Goal: Task Accomplishment & Management: Manage account settings

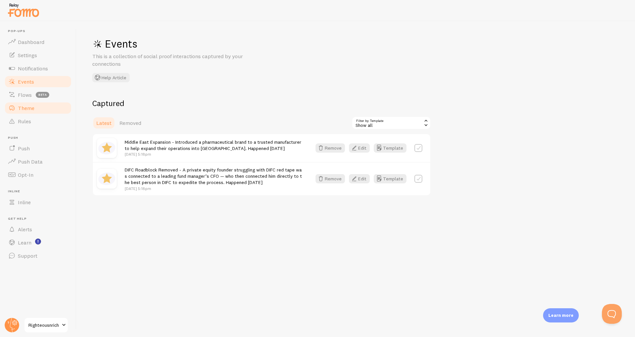
click at [35, 106] on link "Theme" at bounding box center [38, 108] width 68 height 13
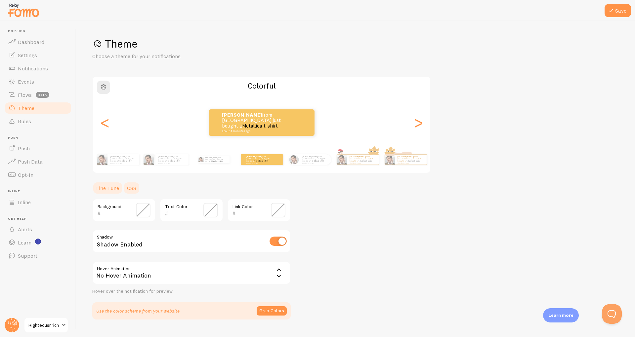
click at [135, 187] on link "CSS" at bounding box center [131, 188] width 17 height 13
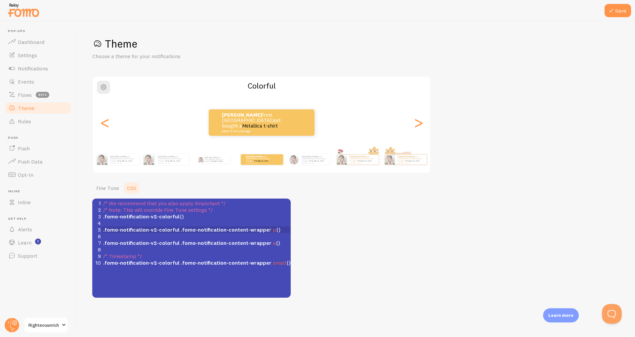
click at [270, 230] on span ".fomo-notification-v2-colorful .fomo-notification-content-wrapper p {}" at bounding box center [192, 230] width 178 height 7
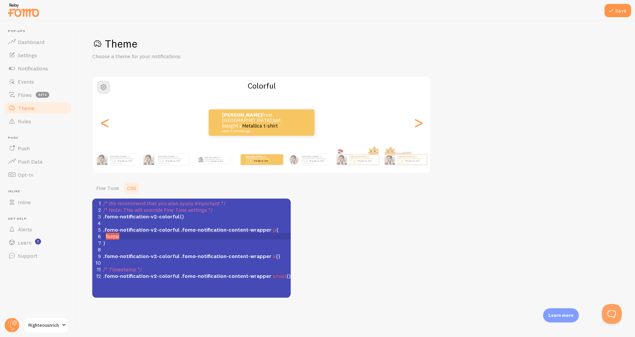
type textarea "fontsize"
type textarea "s"
type textarea "-size: 16px;"
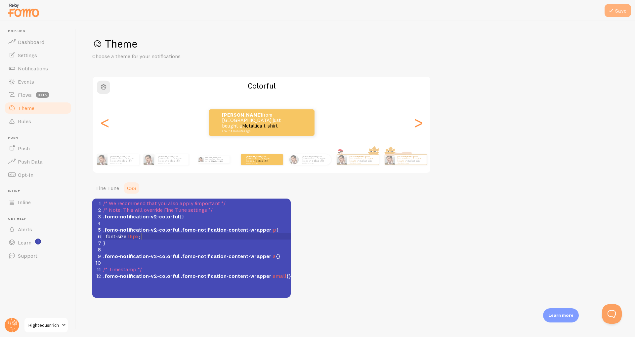
click at [613, 9] on icon at bounding box center [611, 11] width 8 height 8
click at [135, 237] on span "16px" at bounding box center [133, 236] width 11 height 7
type textarea "2"
type textarea "em"
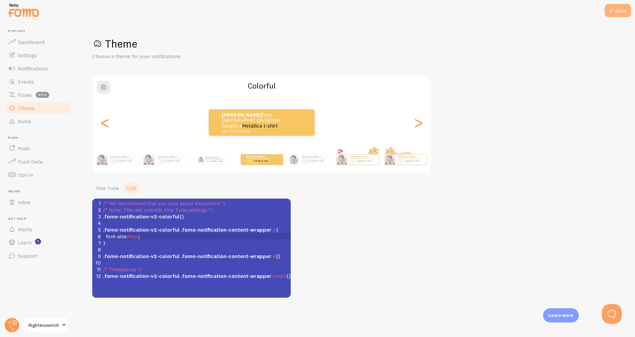
type textarea "16px"
click at [620, 11] on button "Save" at bounding box center [617, 10] width 26 height 13
click at [33, 86] on link "Events" at bounding box center [38, 81] width 68 height 13
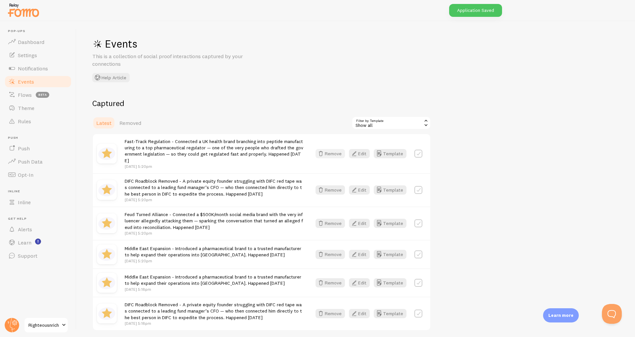
scroll to position [28, 0]
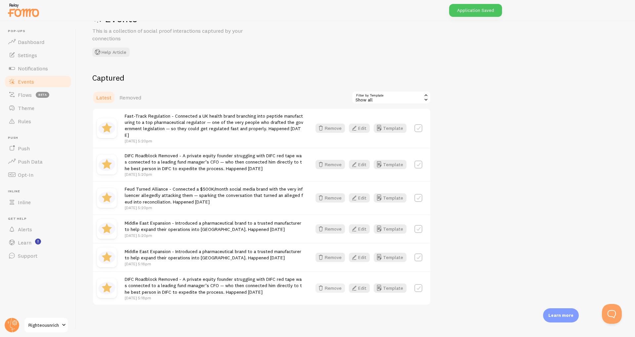
click at [332, 289] on button "Remove" at bounding box center [329, 288] width 29 height 9
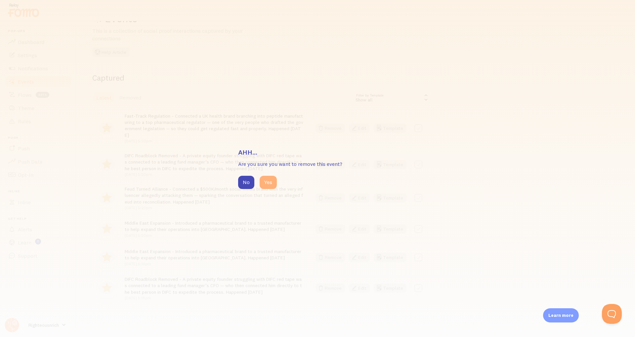
click at [272, 187] on button "Yes" at bounding box center [268, 182] width 17 height 13
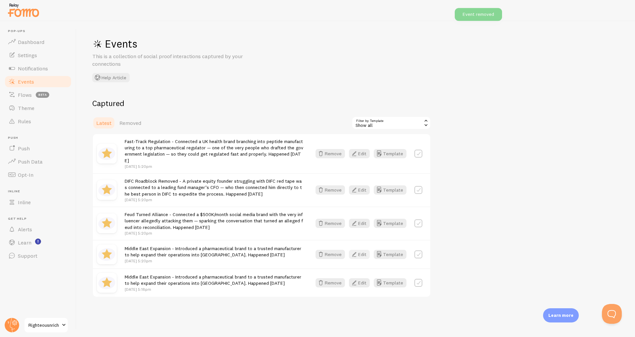
scroll to position [0, 0]
click at [333, 287] on button "Remove" at bounding box center [329, 282] width 29 height 9
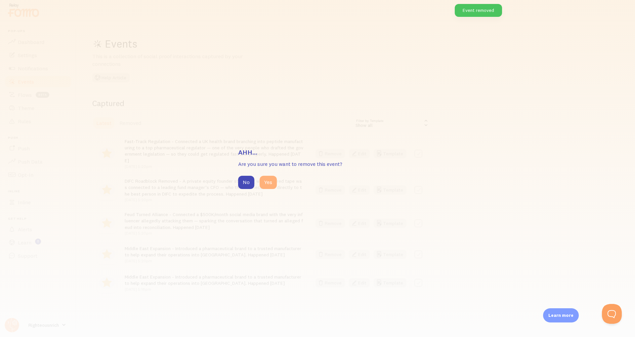
click at [264, 185] on button "Yes" at bounding box center [268, 182] width 17 height 13
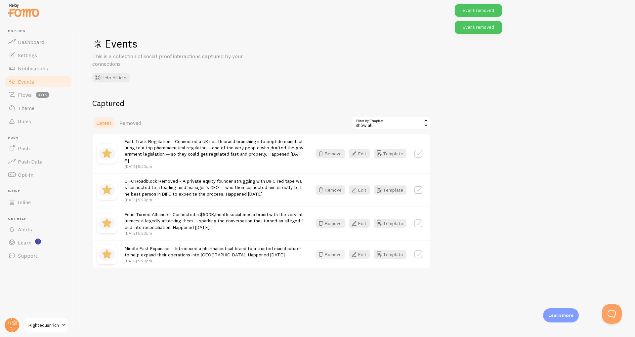
click at [332, 259] on button "Remove" at bounding box center [329, 254] width 29 height 9
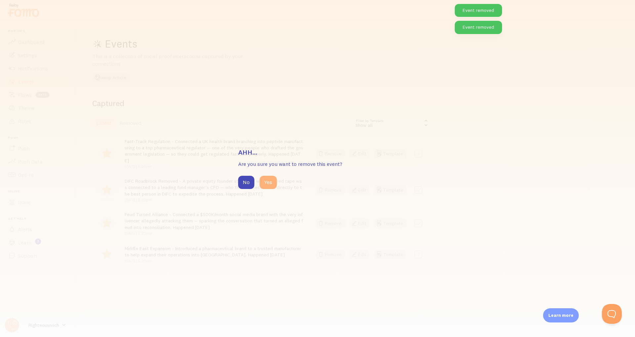
click at [274, 184] on button "Yes" at bounding box center [268, 182] width 17 height 13
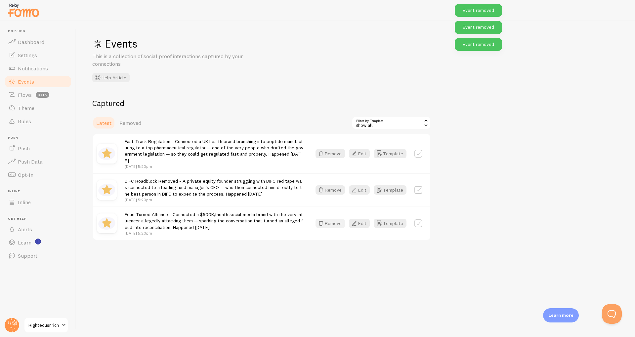
click at [330, 225] on button "Remove" at bounding box center [329, 223] width 29 height 9
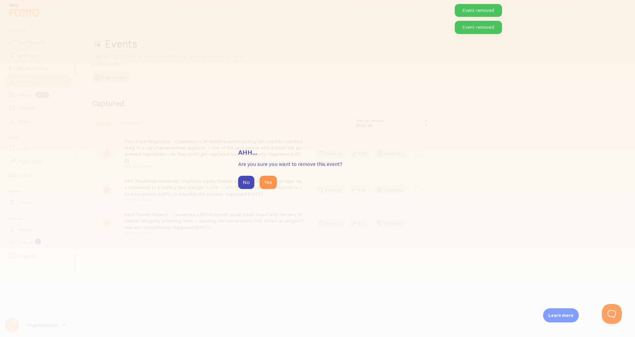
click at [280, 187] on div "No Yes" at bounding box center [317, 182] width 159 height 13
click at [275, 183] on button "Yes" at bounding box center [268, 182] width 17 height 13
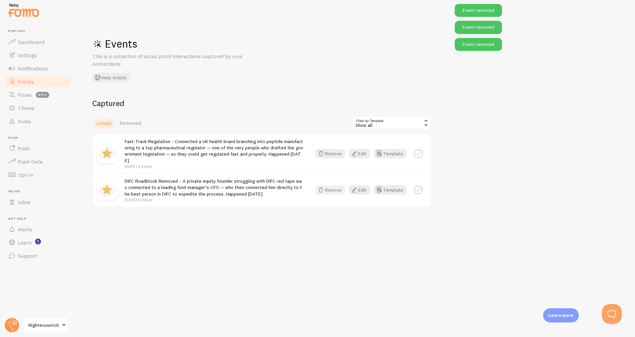
click at [328, 190] on button "Remove" at bounding box center [329, 190] width 29 height 9
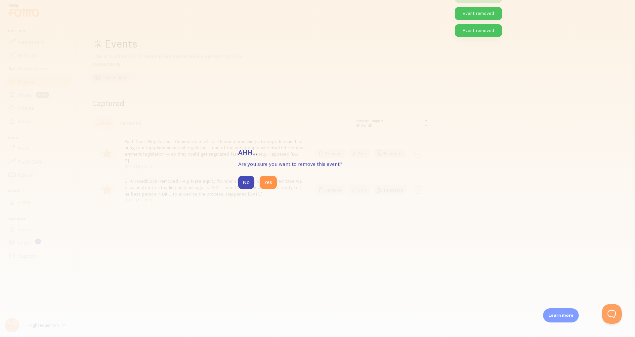
click at [267, 175] on div "Ahh... Are you sure you want to remove this event? No Yes" at bounding box center [317, 168] width 159 height 41
click at [273, 183] on button "Yes" at bounding box center [268, 182] width 17 height 13
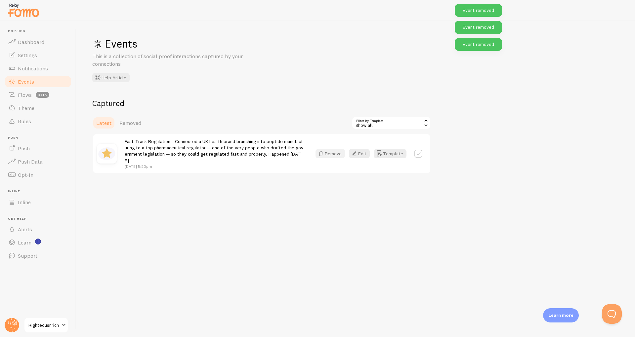
click at [336, 155] on button "Remove" at bounding box center [329, 153] width 29 height 9
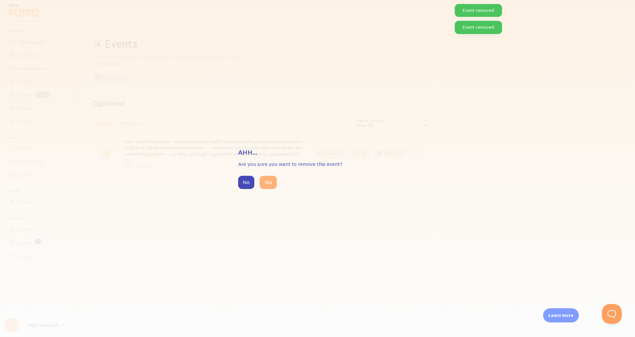
click at [271, 180] on button "Yes" at bounding box center [268, 182] width 17 height 13
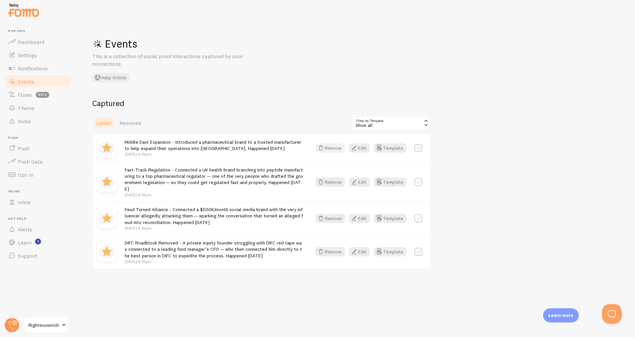
click at [333, 148] on button "Remove" at bounding box center [329, 148] width 29 height 9
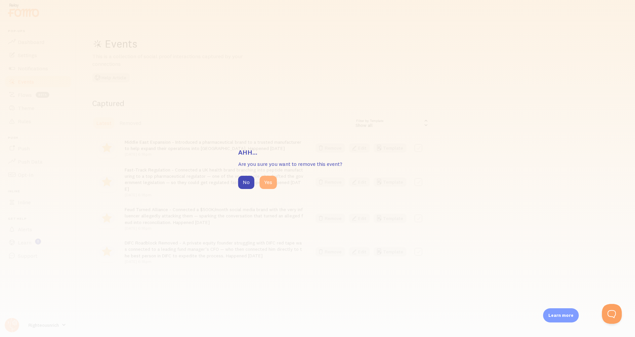
click at [271, 180] on button "Yes" at bounding box center [268, 182] width 17 height 13
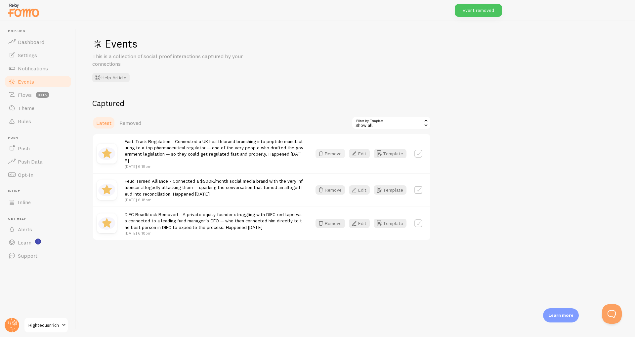
click at [327, 155] on button "Remove" at bounding box center [329, 153] width 29 height 9
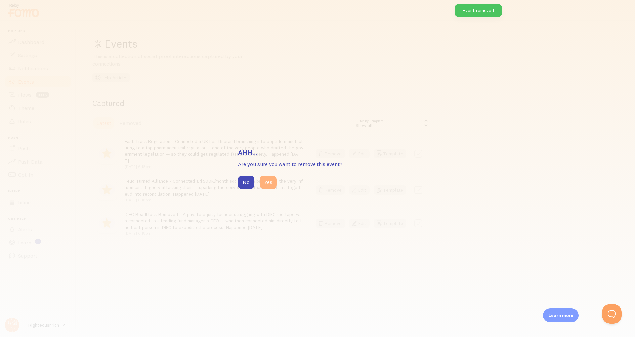
click at [273, 179] on button "Yes" at bounding box center [268, 182] width 17 height 13
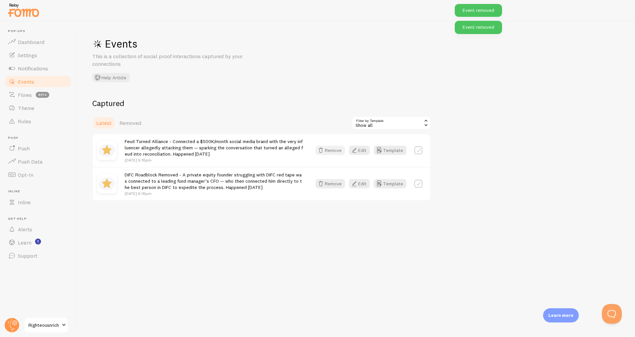
click at [325, 146] on button "Remove" at bounding box center [329, 150] width 29 height 9
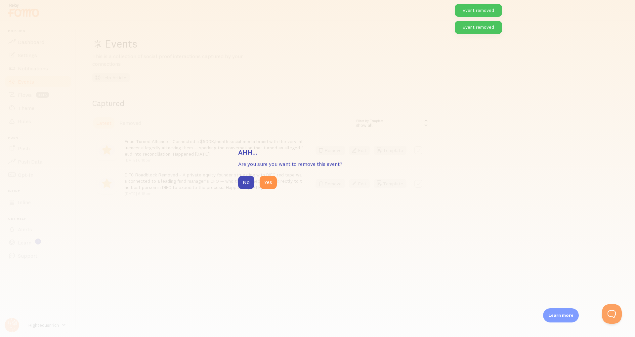
click at [277, 184] on div "No Yes" at bounding box center [317, 182] width 159 height 13
click at [267, 182] on button "Yes" at bounding box center [268, 182] width 17 height 13
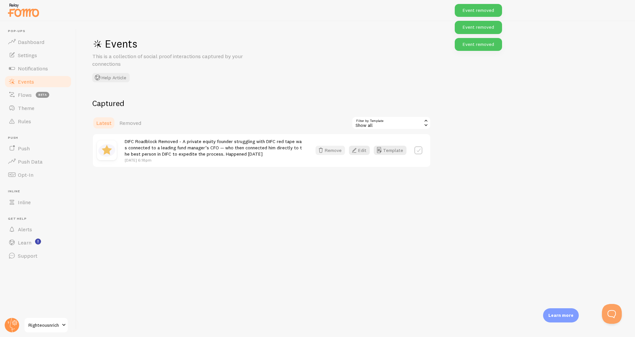
click at [332, 149] on button "Remove" at bounding box center [329, 150] width 29 height 9
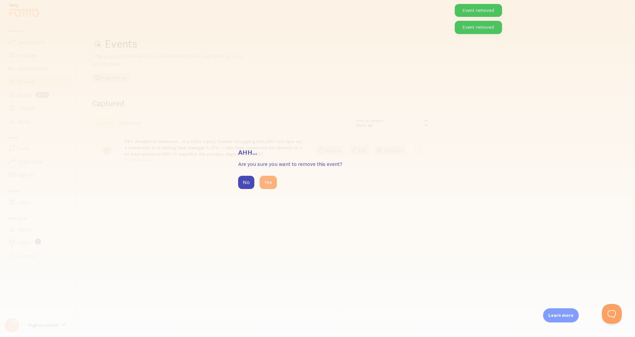
click at [275, 184] on button "Yes" at bounding box center [268, 182] width 17 height 13
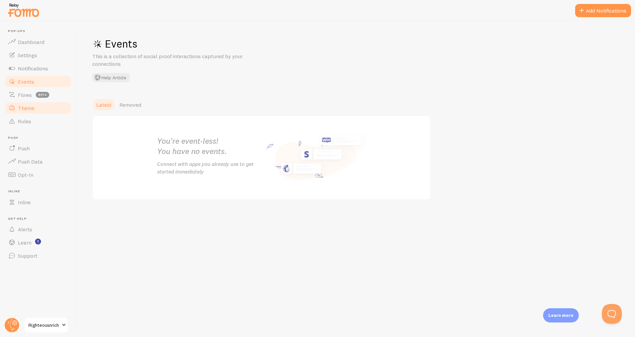
click at [26, 108] on span "Theme" at bounding box center [26, 108] width 17 height 7
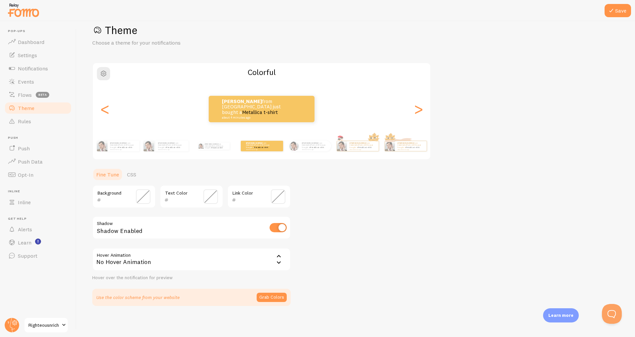
scroll to position [14, 0]
click at [130, 174] on link "CSS" at bounding box center [131, 173] width 17 height 13
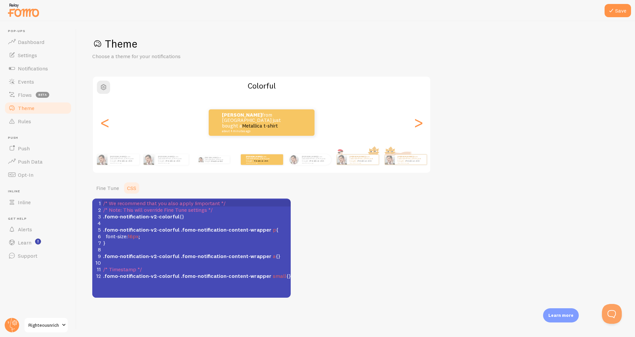
scroll to position [0, 0]
click at [202, 242] on pre "}" at bounding box center [196, 243] width 189 height 7
type textarea "/* We recommend that you also apply !important */ /* Note: This will override F…"
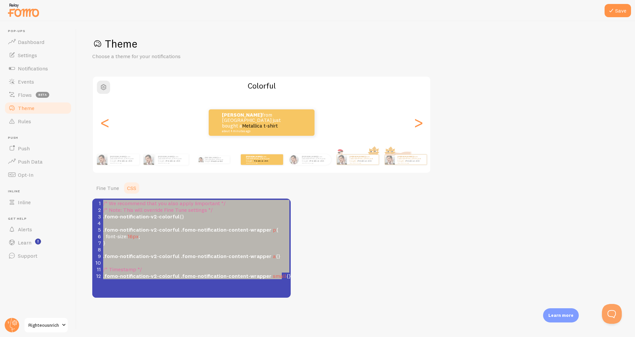
scroll to position [3, 0]
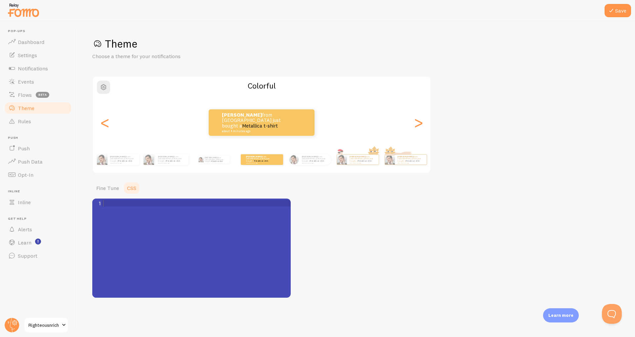
paste textarea "/* We recommend that you also apply !important */ /* Note: This will override F…"
type textarea "/* We recommend that you also apply !important */ /* Note: This will override F…"
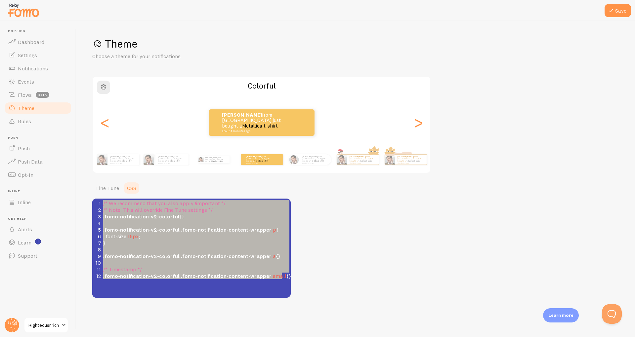
click at [185, 217] on pre ".fomo-notification-v2-colorful {}" at bounding box center [196, 216] width 189 height 7
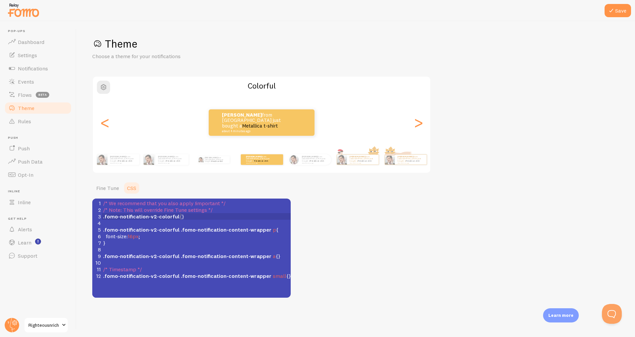
scroll to position [3, 0]
click at [279, 224] on pre "​" at bounding box center [196, 223] width 189 height 7
click at [160, 234] on pre "font-size : 16px ;" at bounding box center [196, 236] width 189 height 7
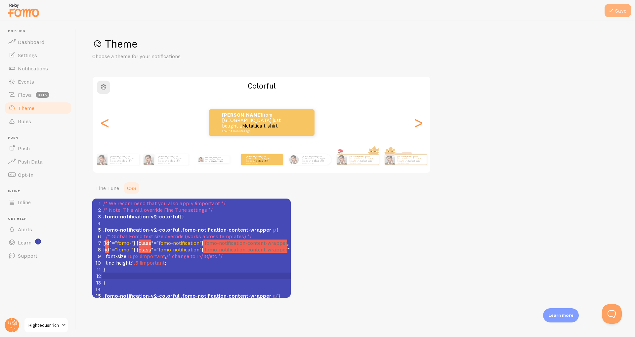
click at [619, 9] on button "Save" at bounding box center [617, 10] width 26 height 13
click at [25, 80] on span "Events" at bounding box center [26, 81] width 16 height 7
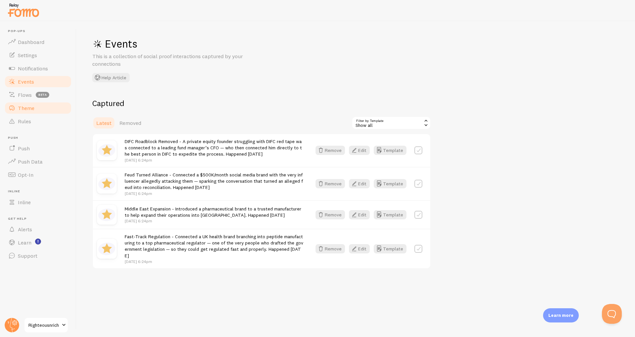
click at [23, 111] on span "Theme" at bounding box center [26, 108] width 17 height 7
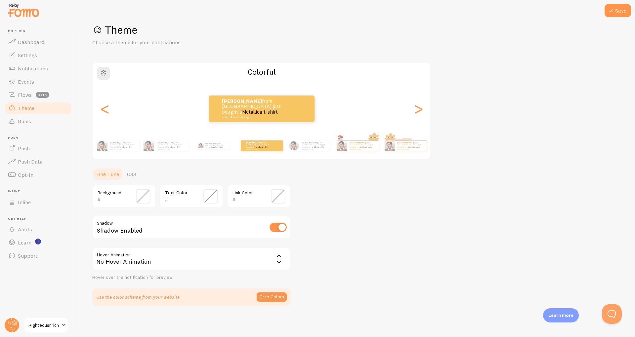
scroll to position [14, 0]
click at [17, 87] on link "Events" at bounding box center [38, 81] width 68 height 13
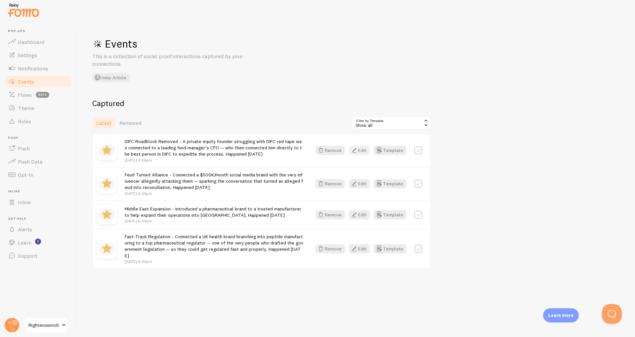
click at [358, 148] on icon "button" at bounding box center [354, 150] width 8 height 8
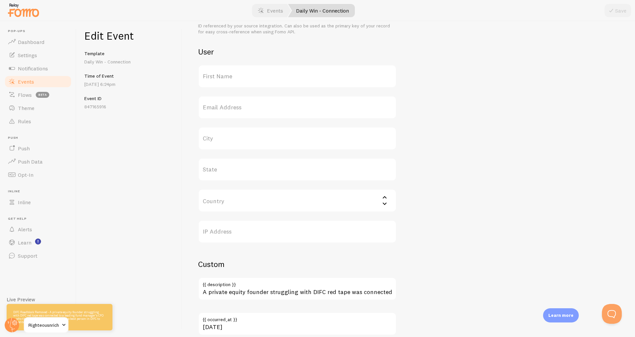
scroll to position [268, 0]
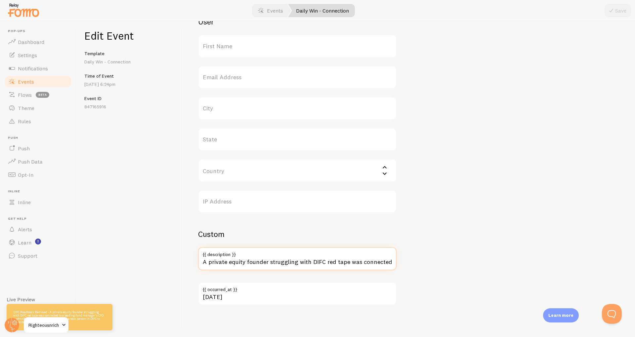
click at [270, 264] on input "A private equity founder struggling with DIFC red tape was connected to a leadi…" at bounding box center [297, 258] width 198 height 23
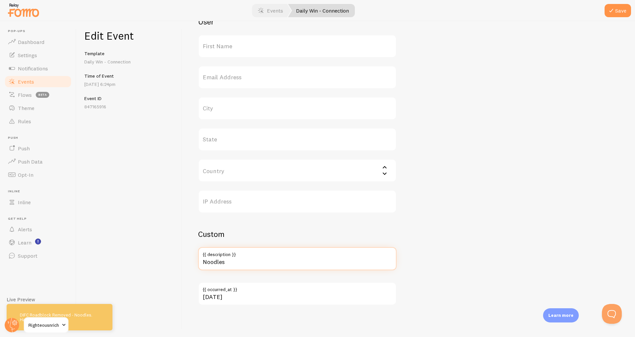
type input "Noodles"
click at [606, 18] on div at bounding box center [317, 10] width 635 height 21
click at [616, 12] on button "Save" at bounding box center [617, 10] width 26 height 13
click at [31, 79] on span "Events" at bounding box center [26, 81] width 16 height 7
